Goal: Navigation & Orientation: Find specific page/section

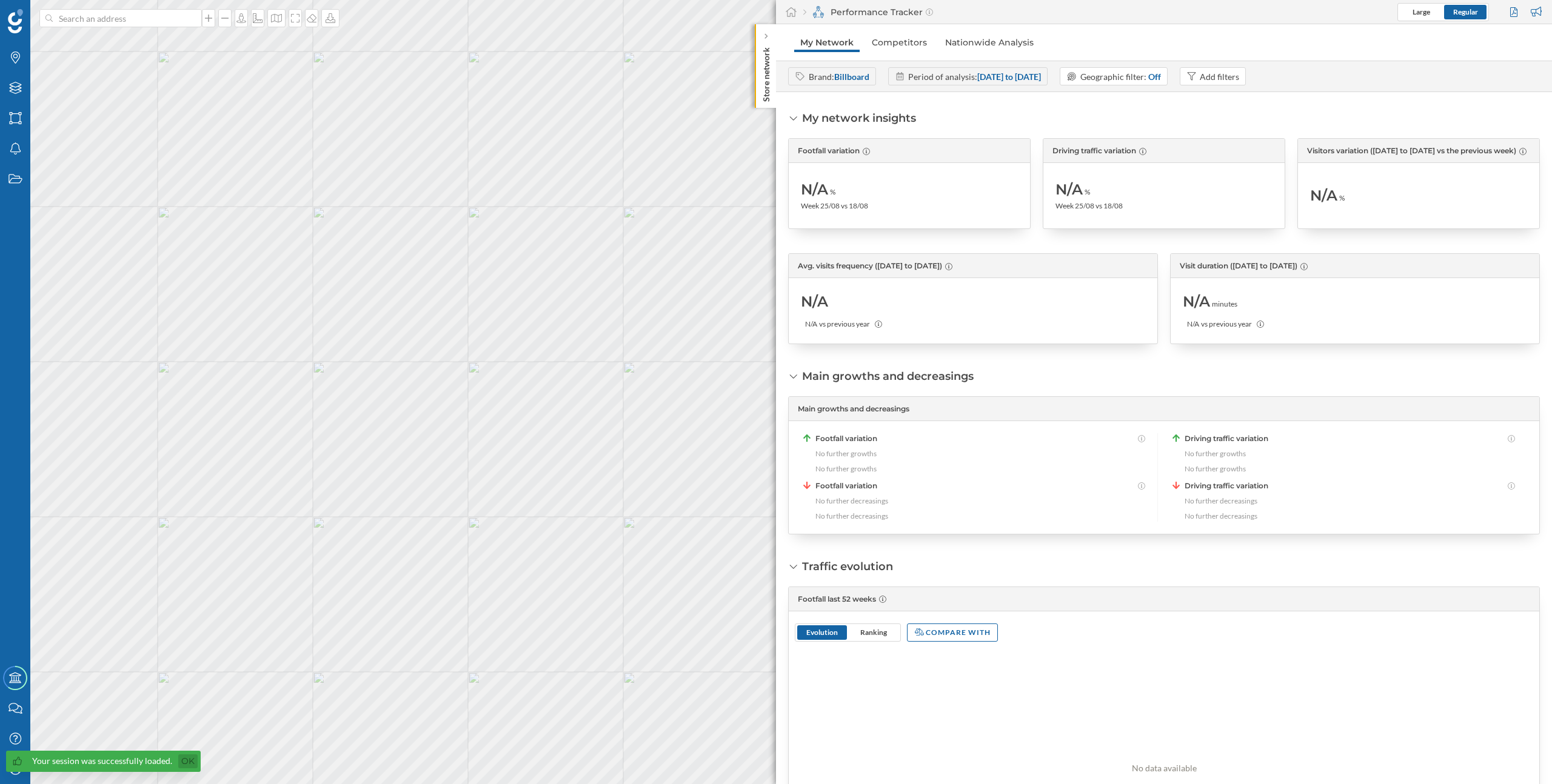
click at [180, 756] on link "Ok" at bounding box center [187, 761] width 19 height 14
click at [16, 771] on icon at bounding box center [15, 768] width 11 height 11
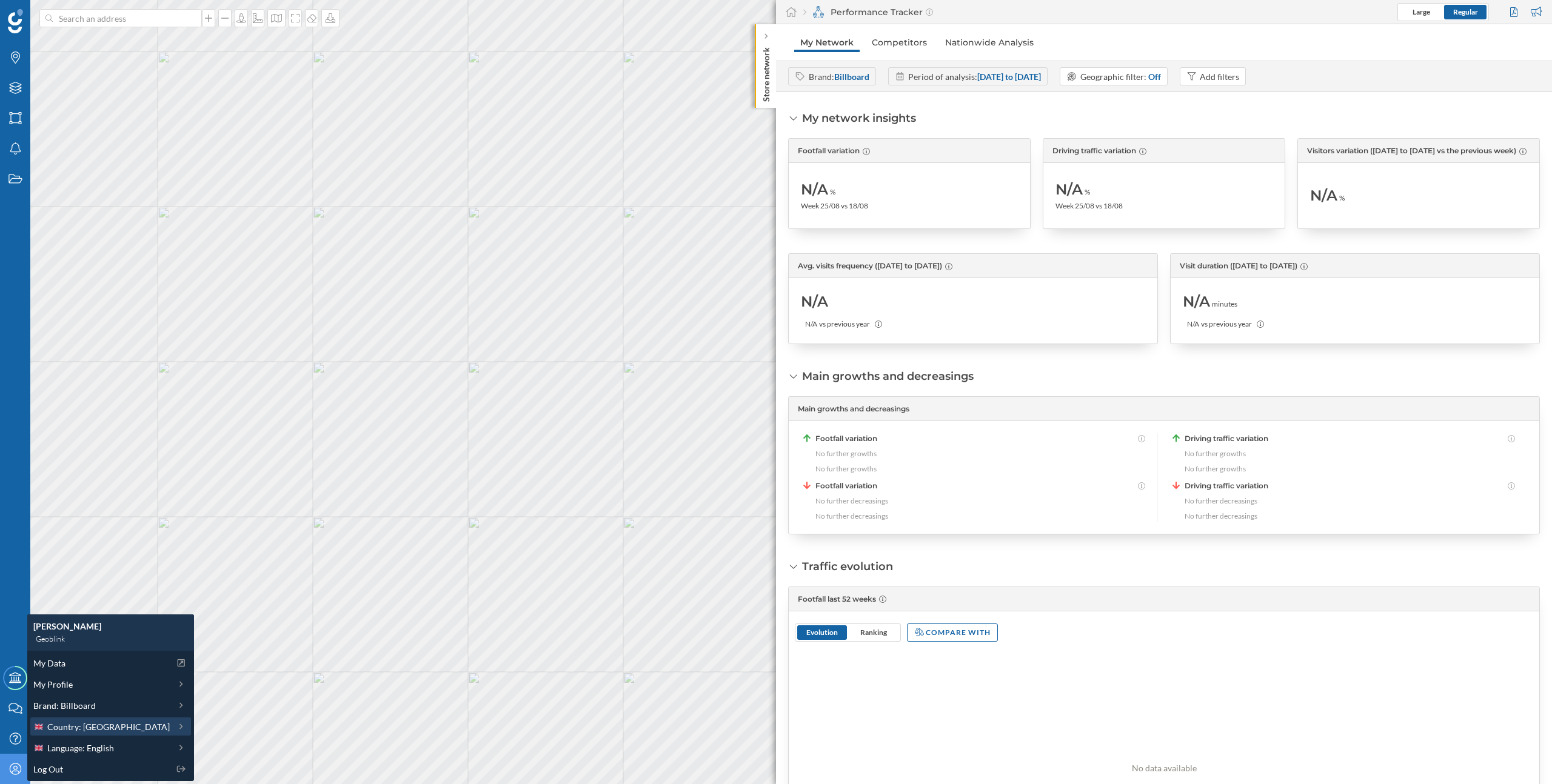
click at [100, 732] on span "Country: [GEOGRAPHIC_DATA]" at bounding box center [108, 727] width 122 height 13
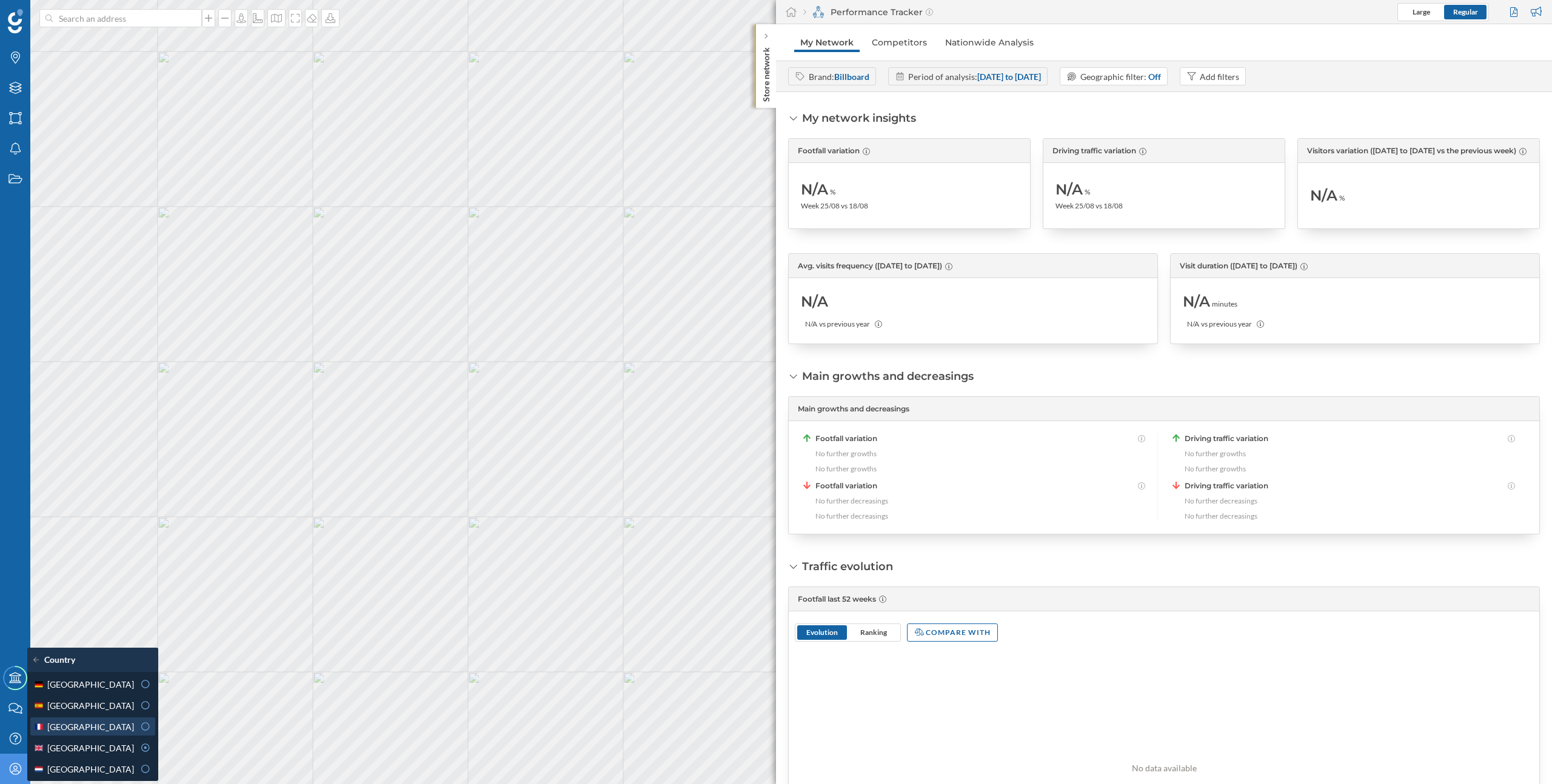
click at [100, 723] on div "[GEOGRAPHIC_DATA]" at bounding box center [83, 727] width 100 height 13
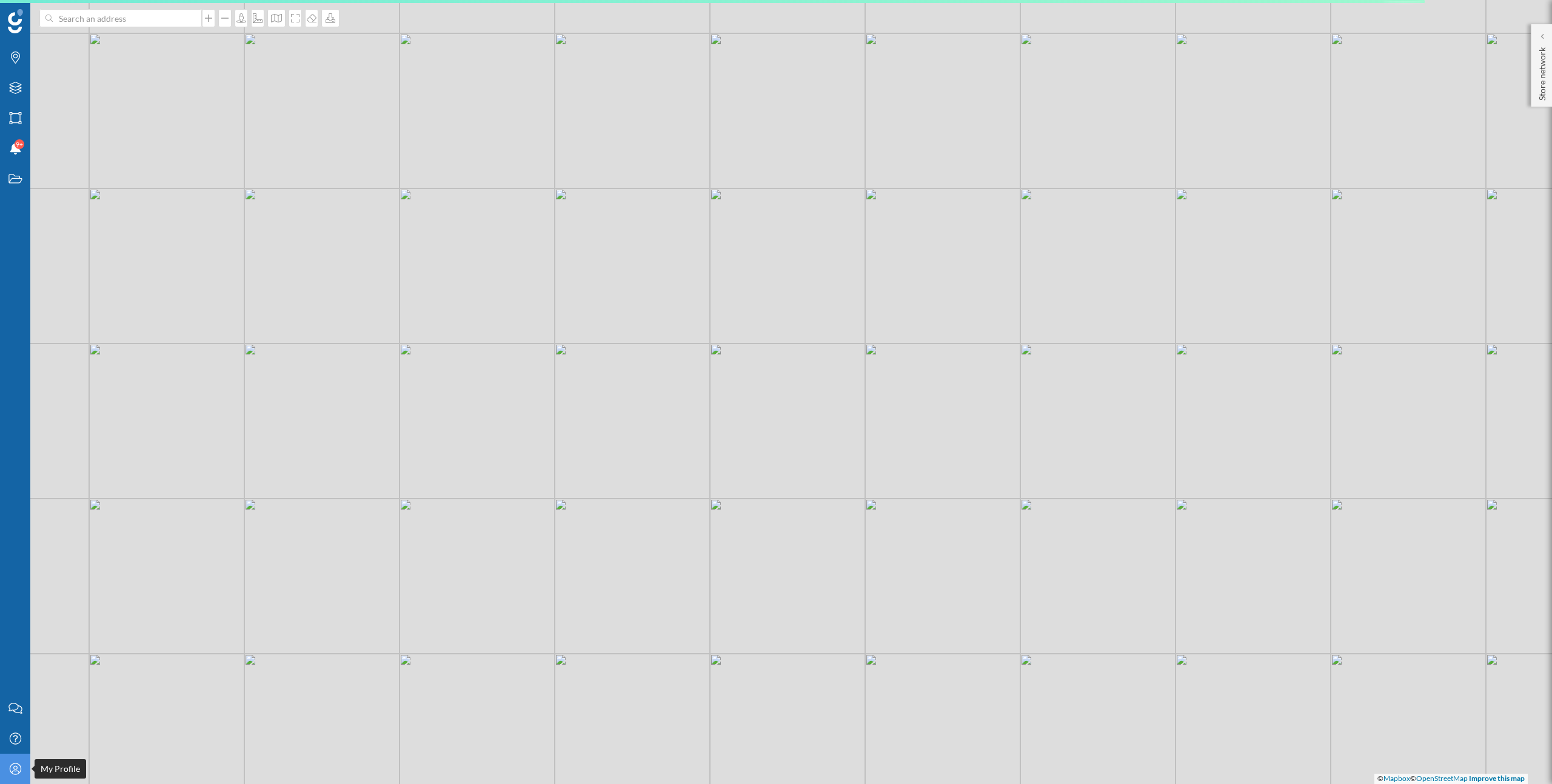
click at [18, 772] on icon at bounding box center [15, 768] width 11 height 11
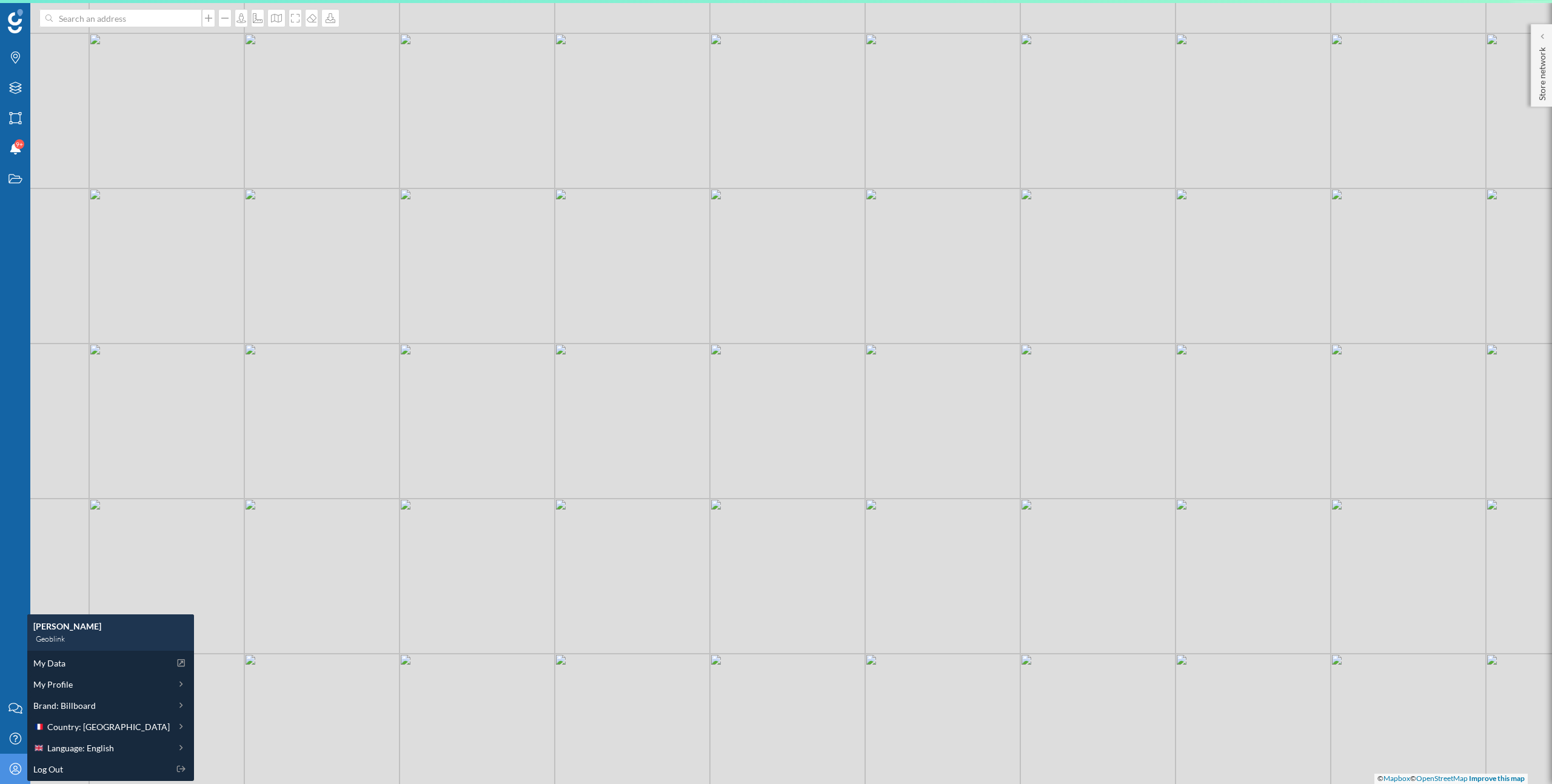
click at [341, 529] on div "© Mapbox © OpenStreetMap Improve this map" at bounding box center [776, 392] width 1552 height 784
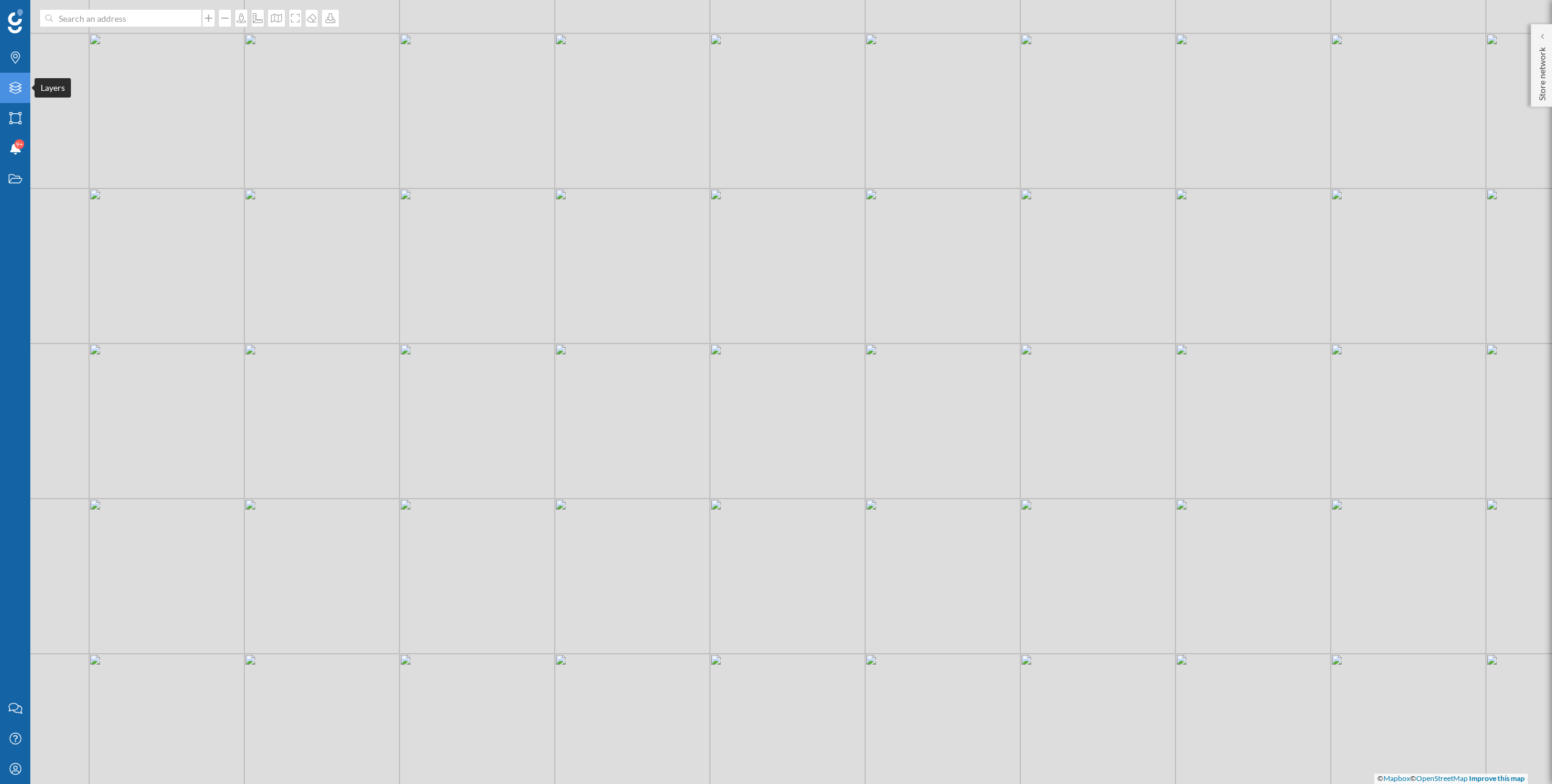
click at [8, 90] on icon "Layers" at bounding box center [15, 88] width 15 height 12
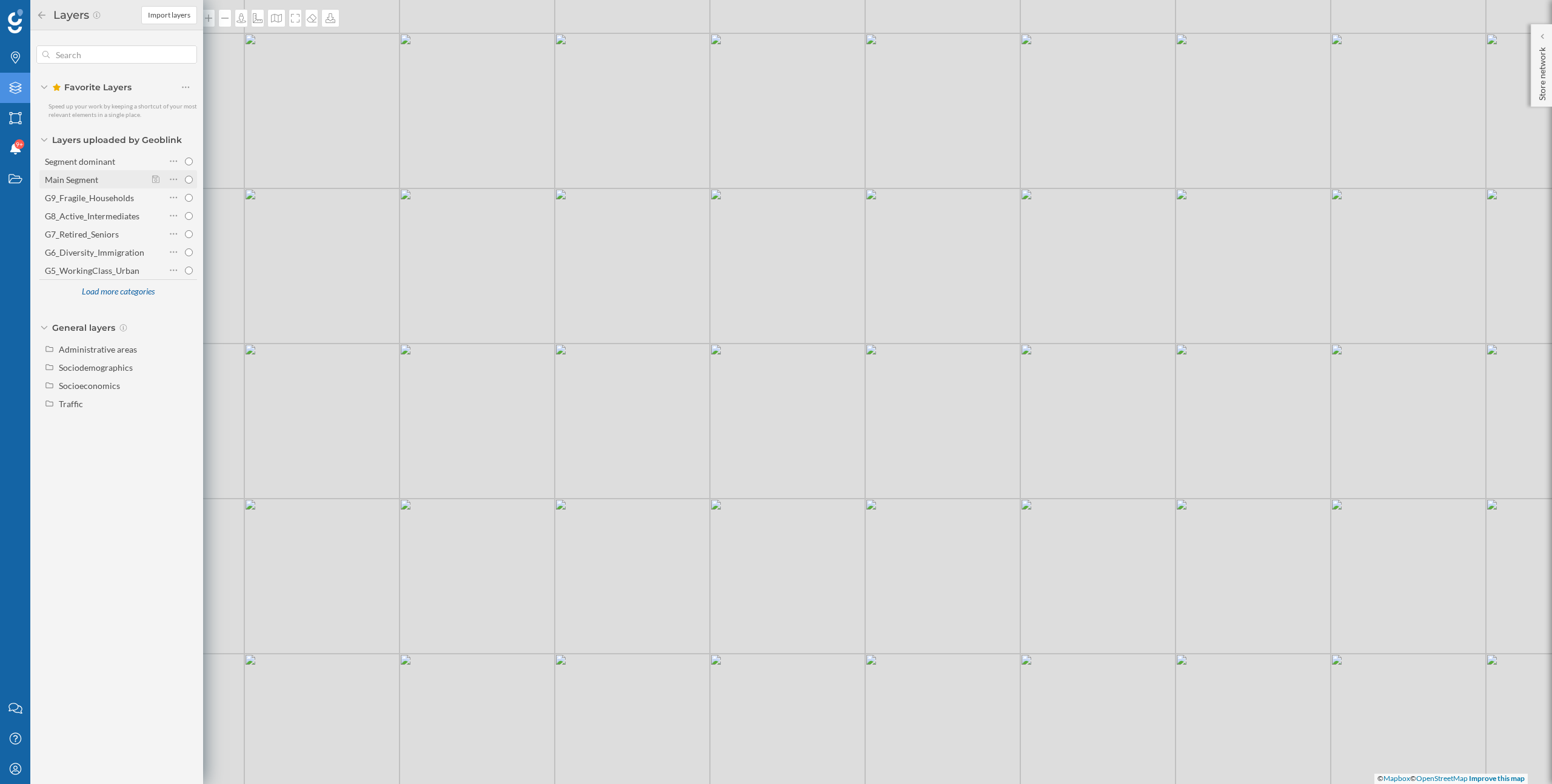
click at [104, 176] on div "Main Segment" at bounding box center [95, 180] width 101 height 13
click at [185, 176] on input "Main Segment" at bounding box center [188, 180] width 8 height 8
radio input "true"
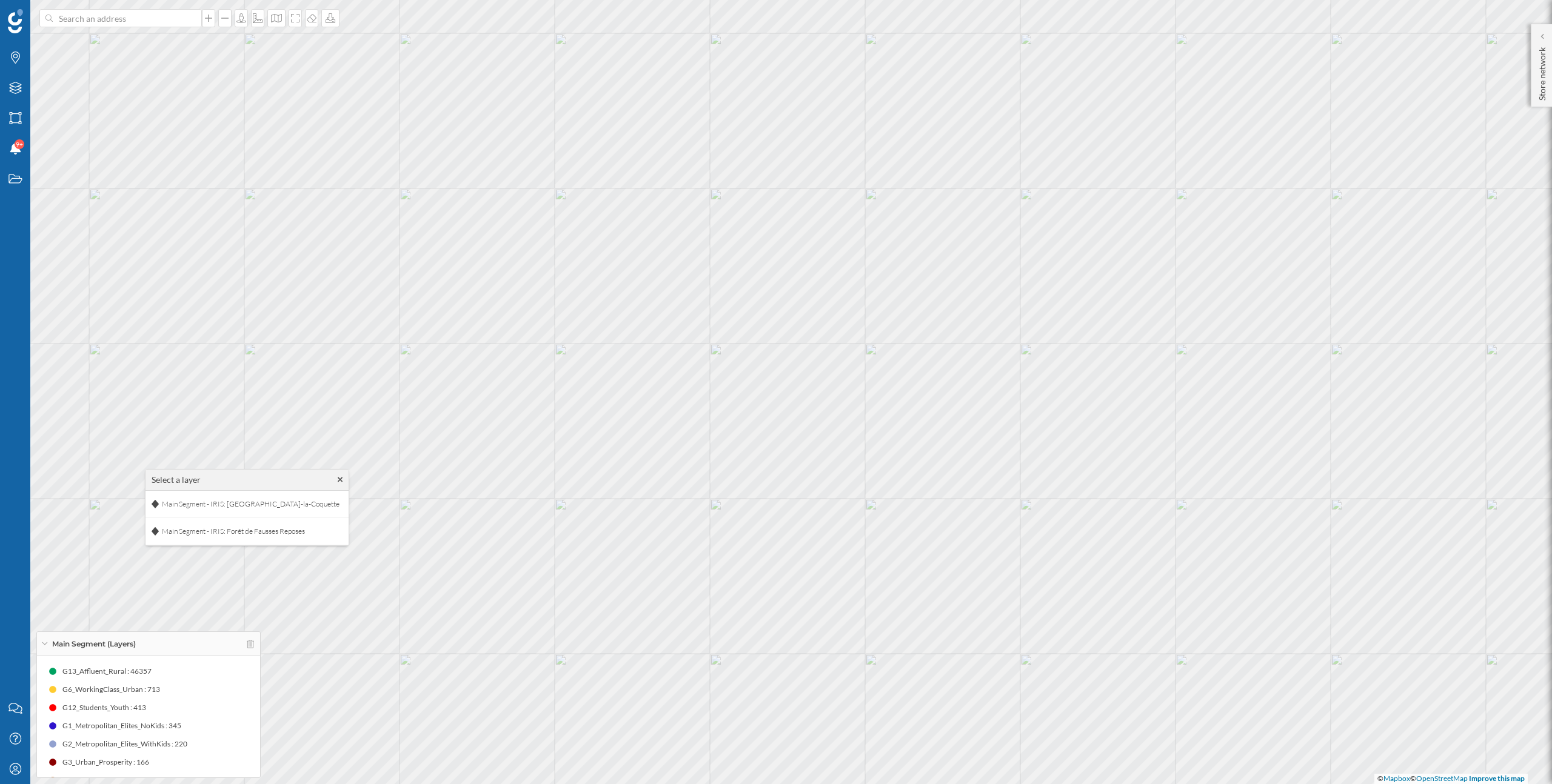
click at [338, 479] on icon at bounding box center [341, 480] width 6 height 6
